Goal: Use online tool/utility

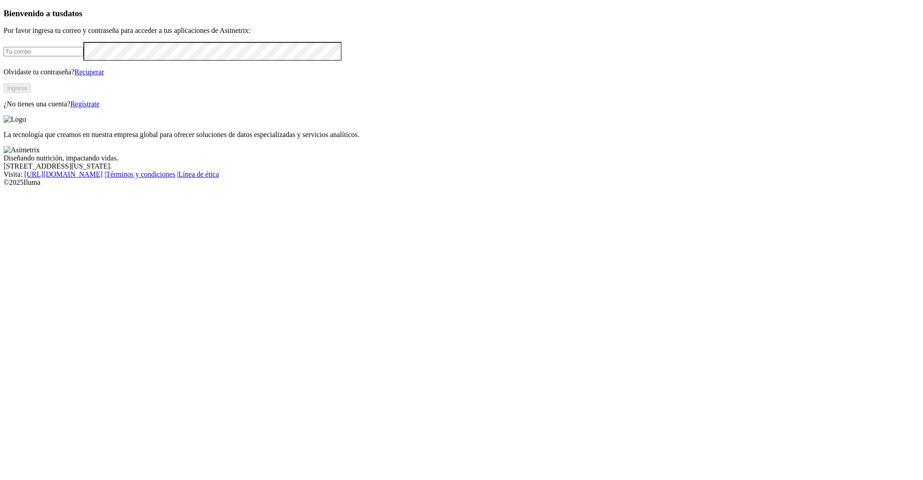
type input "[PERSON_NAME][EMAIL_ADDRESS][PERSON_NAME][DOMAIN_NAME]"
click at [31, 93] on button "Ingresa" at bounding box center [17, 87] width 27 height 9
